Goal: Transaction & Acquisition: Download file/media

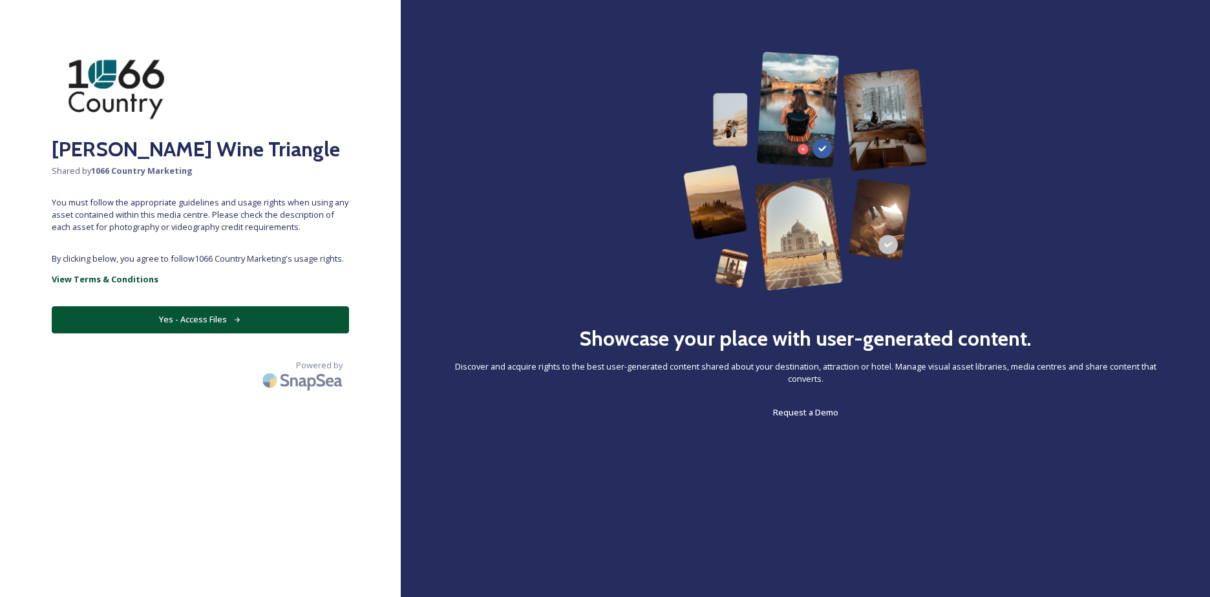
click at [186, 315] on button "Yes - Access Files" at bounding box center [200, 319] width 297 height 26
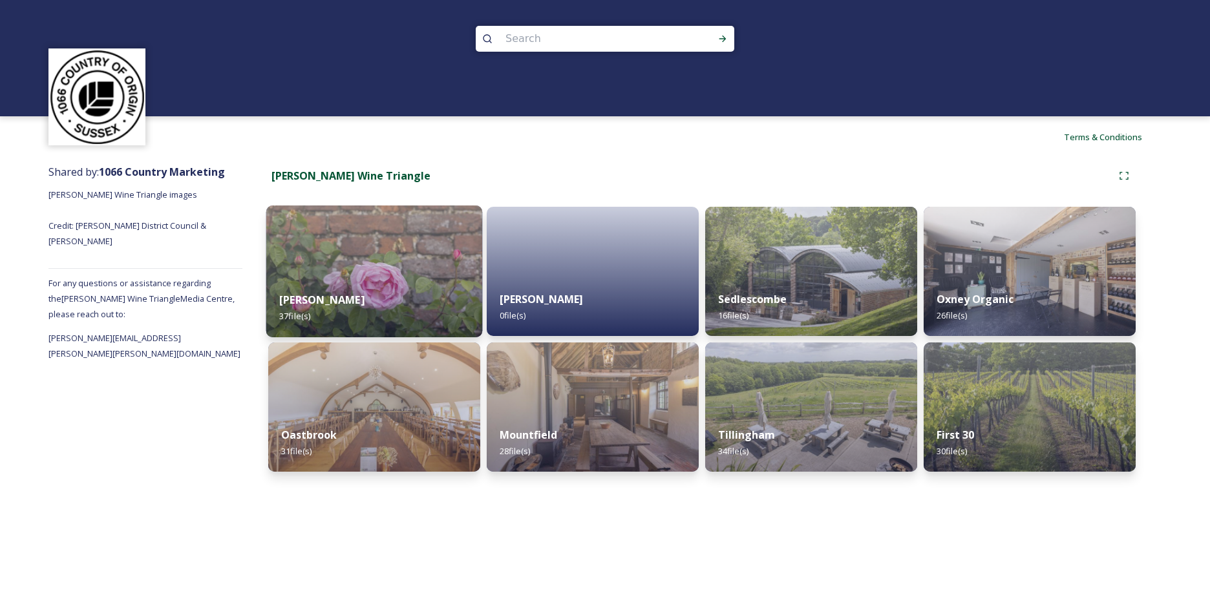
click at [334, 280] on div "[PERSON_NAME] 37 file(s)" at bounding box center [374, 308] width 217 height 59
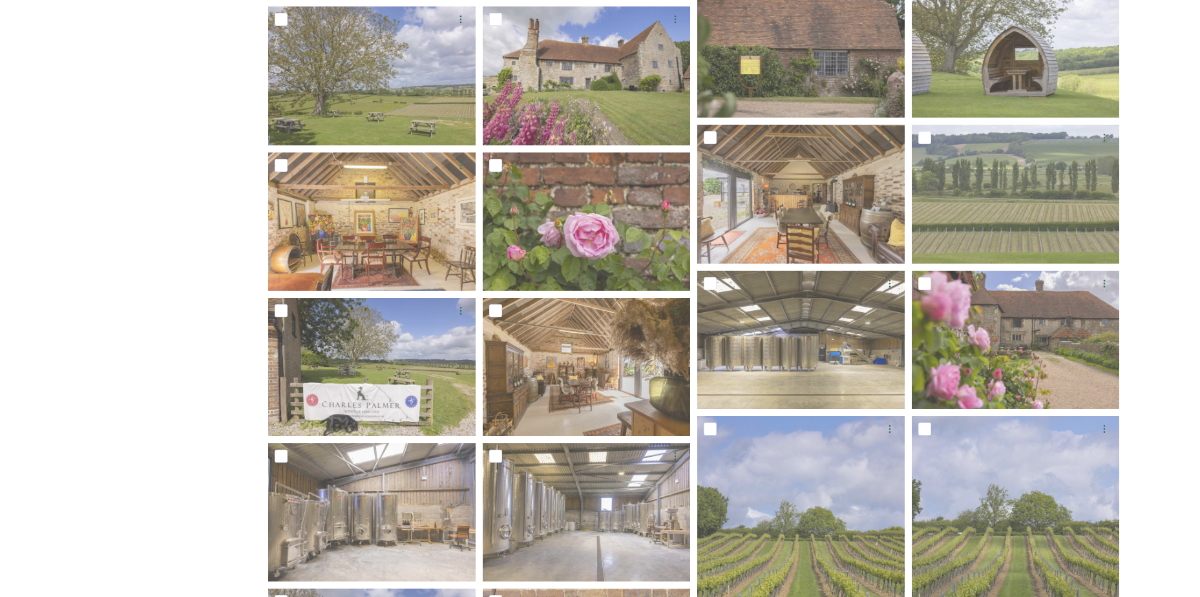
scroll to position [582, 0]
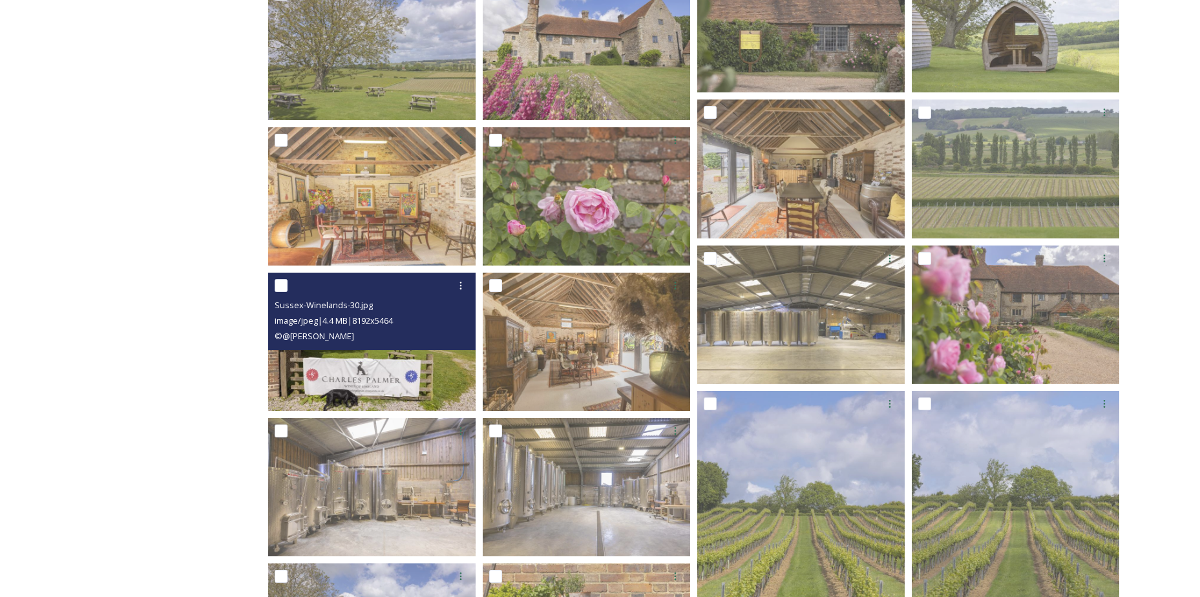
click at [372, 372] on img at bounding box center [371, 342] width 207 height 138
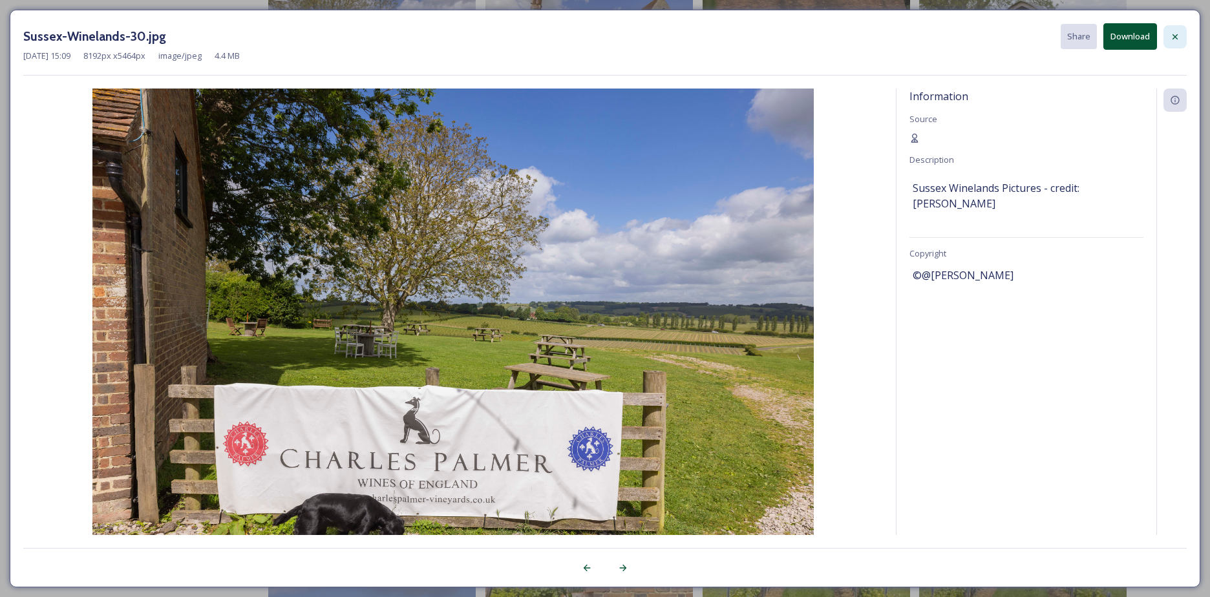
click at [1178, 36] on icon at bounding box center [1175, 37] width 10 height 10
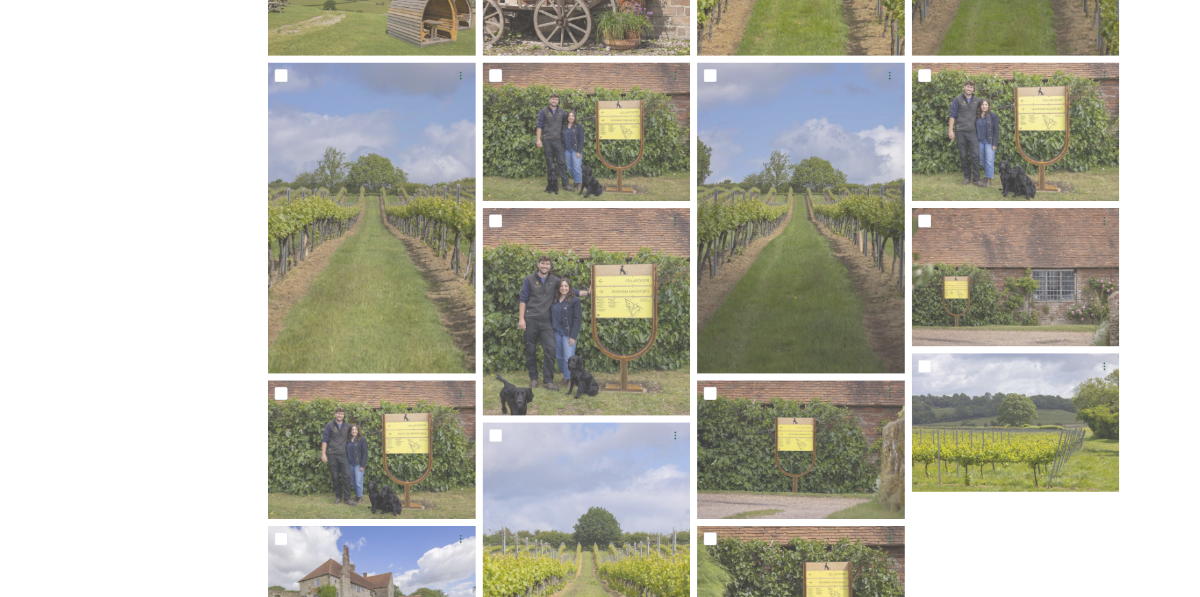
scroll to position [1293, 0]
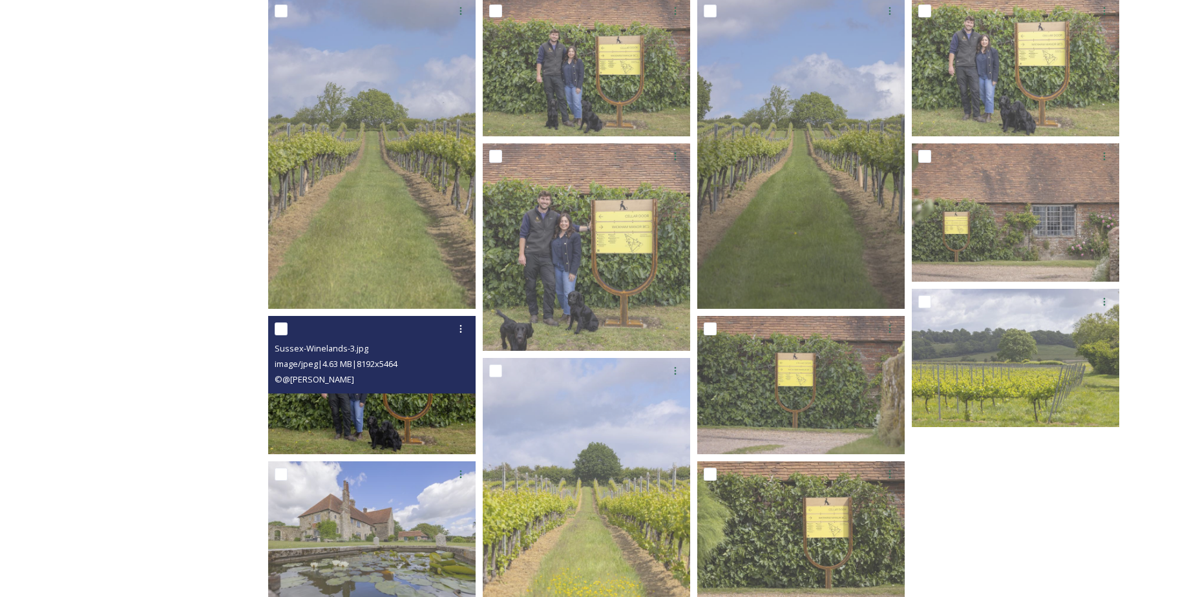
click at [350, 402] on img at bounding box center [371, 385] width 207 height 138
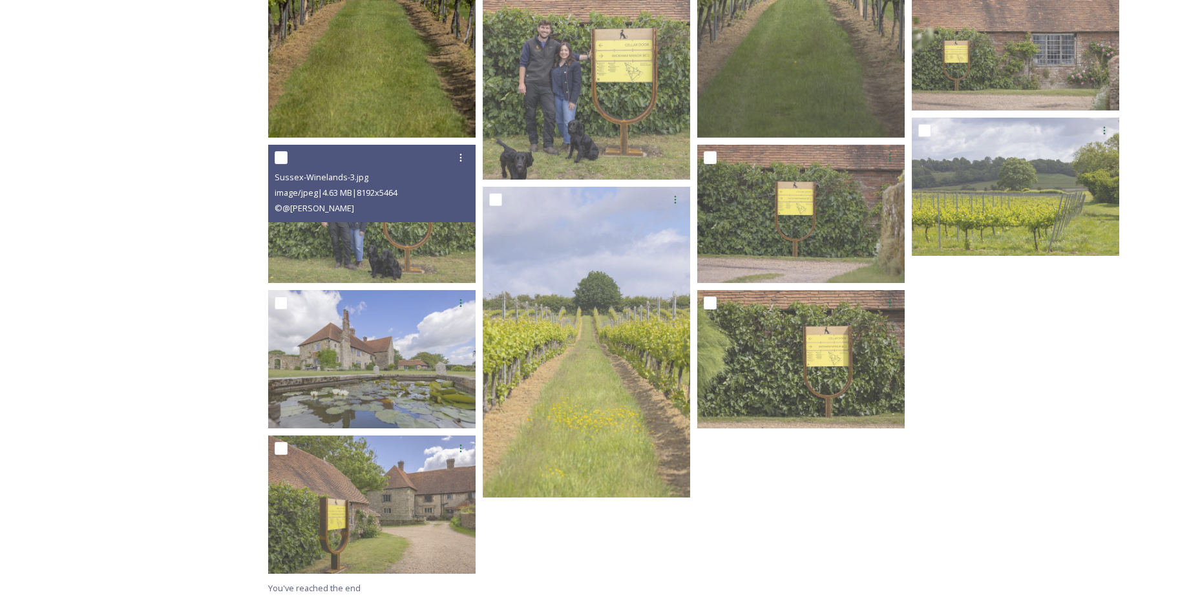
scroll to position [1469, 0]
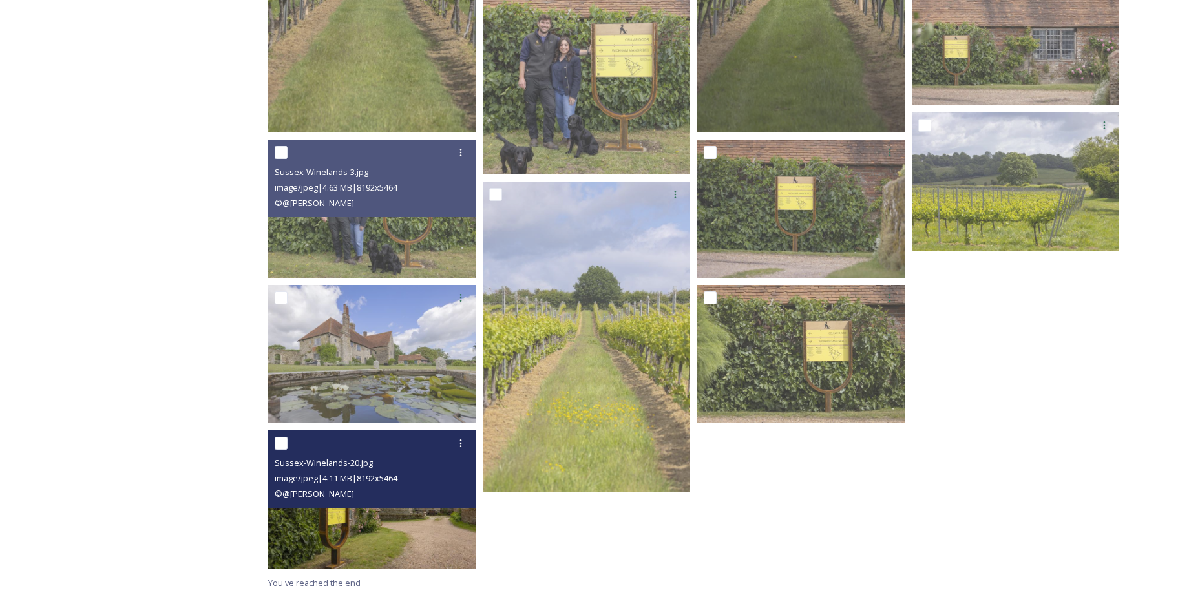
click at [385, 514] on img at bounding box center [371, 499] width 207 height 138
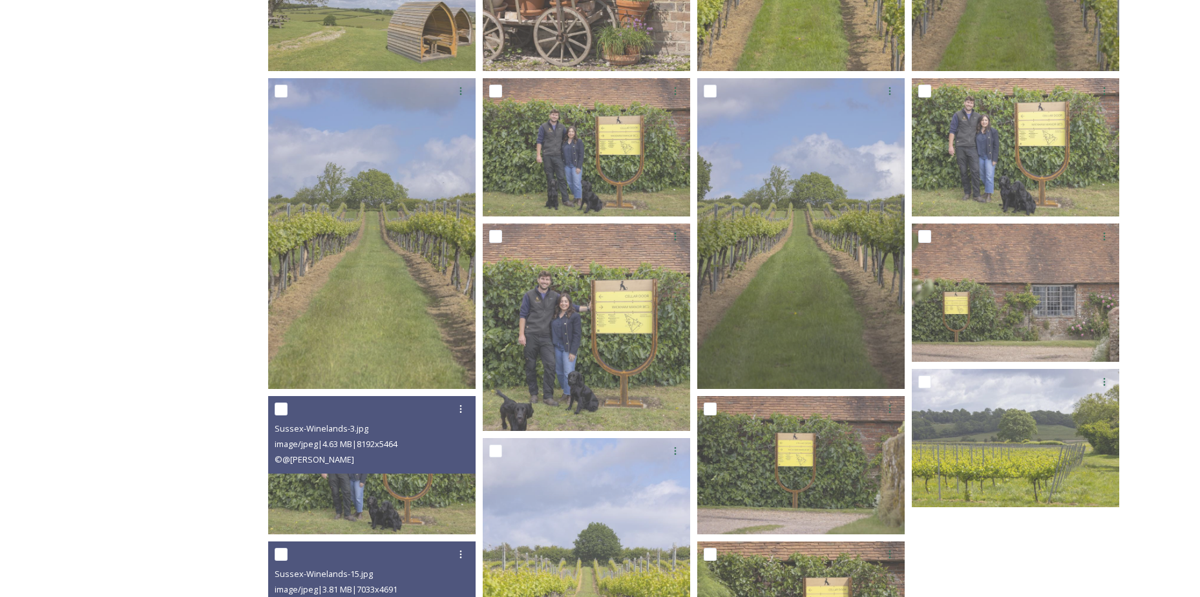
scroll to position [1211, 0]
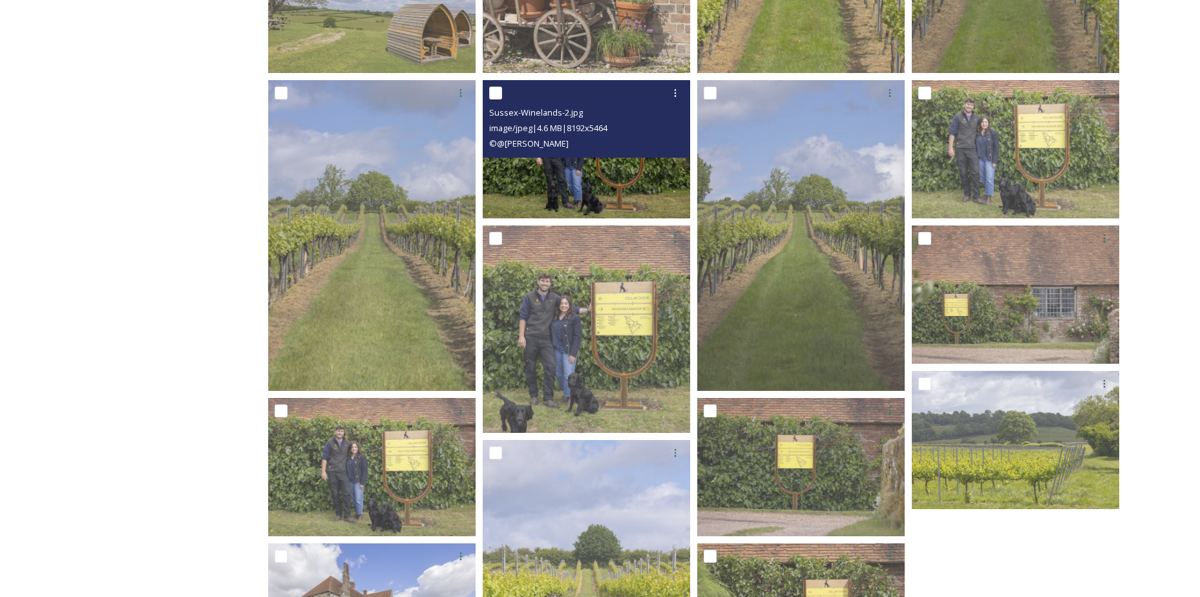
click at [556, 185] on img at bounding box center [586, 149] width 207 height 138
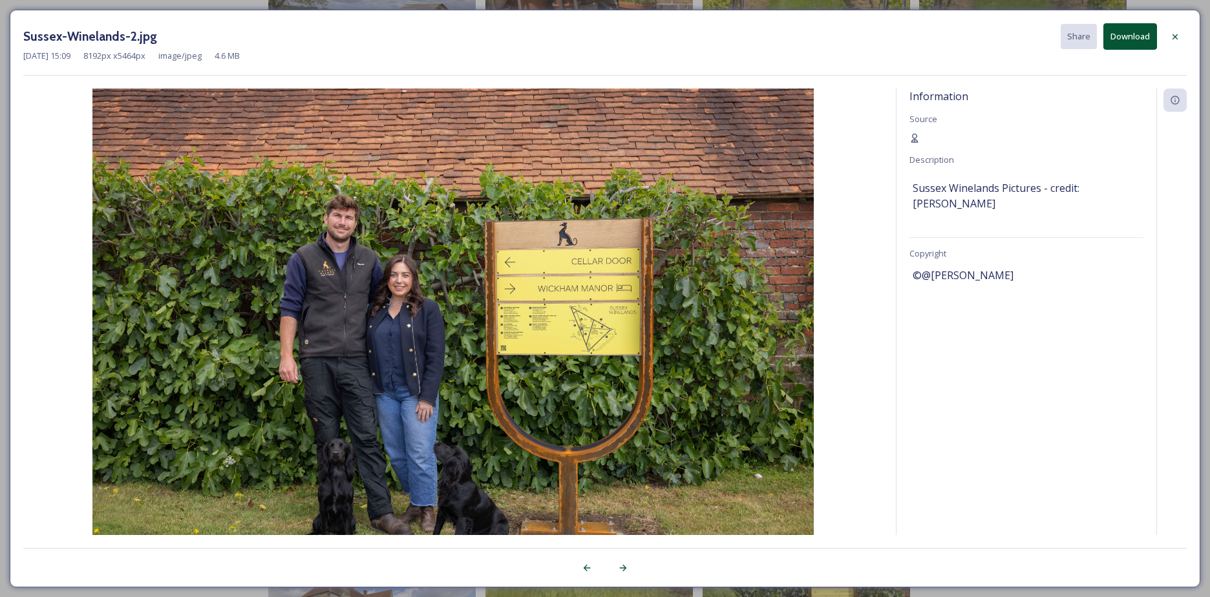
click at [1132, 38] on button "Download" at bounding box center [1130, 36] width 54 height 26
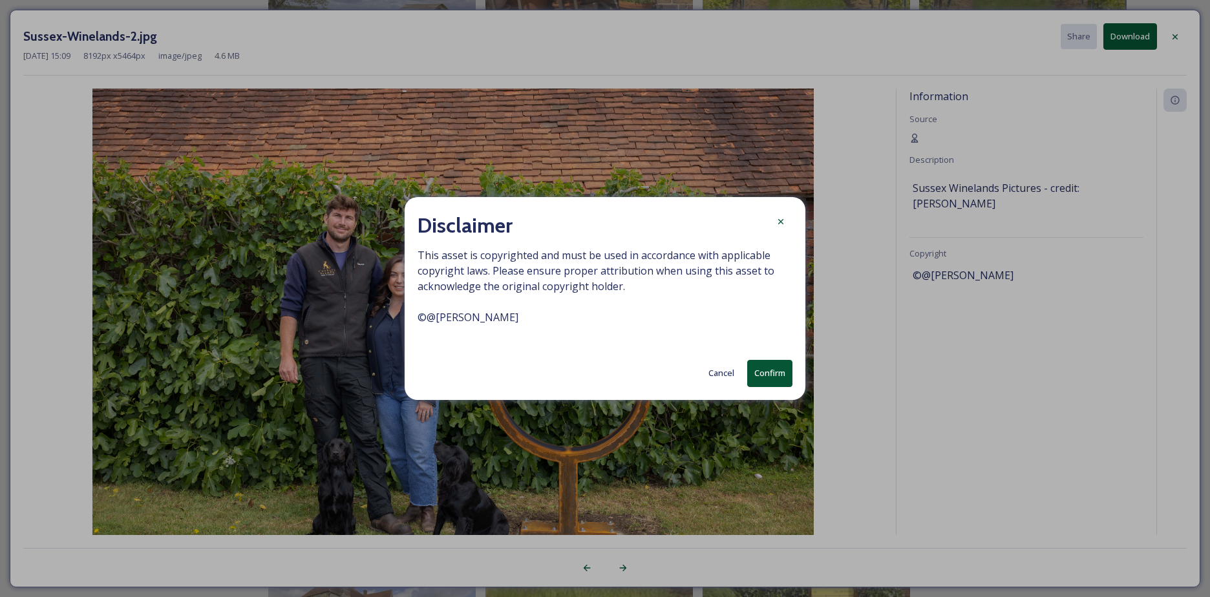
click at [763, 376] on button "Confirm" at bounding box center [769, 373] width 45 height 26
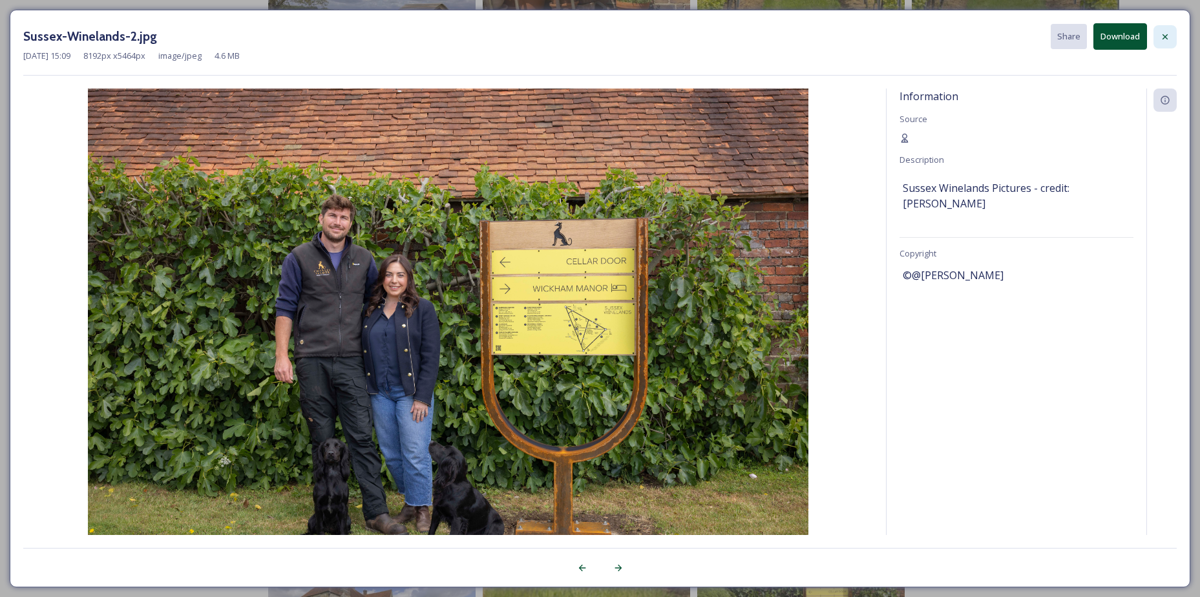
click at [1165, 39] on icon at bounding box center [1165, 37] width 10 height 10
